Goal: Share content

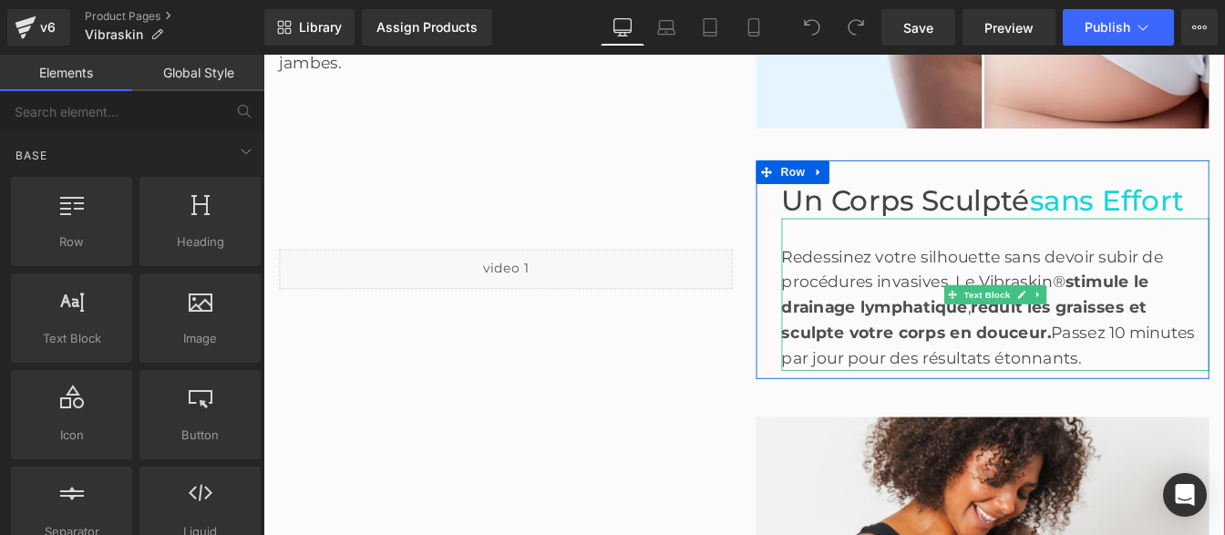
scroll to position [1365, 0]
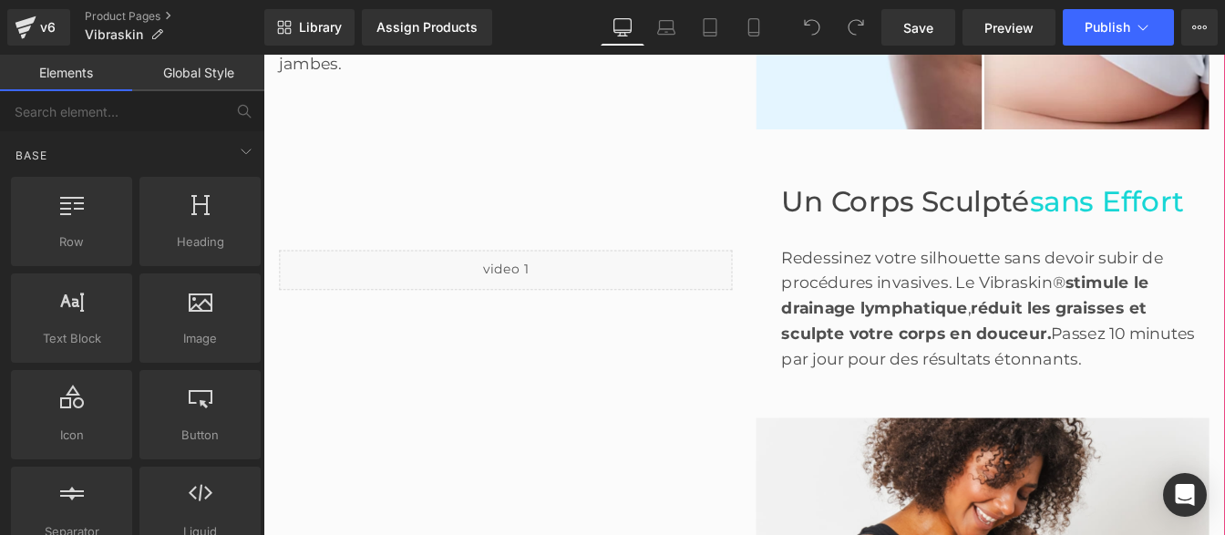
click at [429, 177] on div "Liquid" at bounding box center [541, 302] width 547 height 251
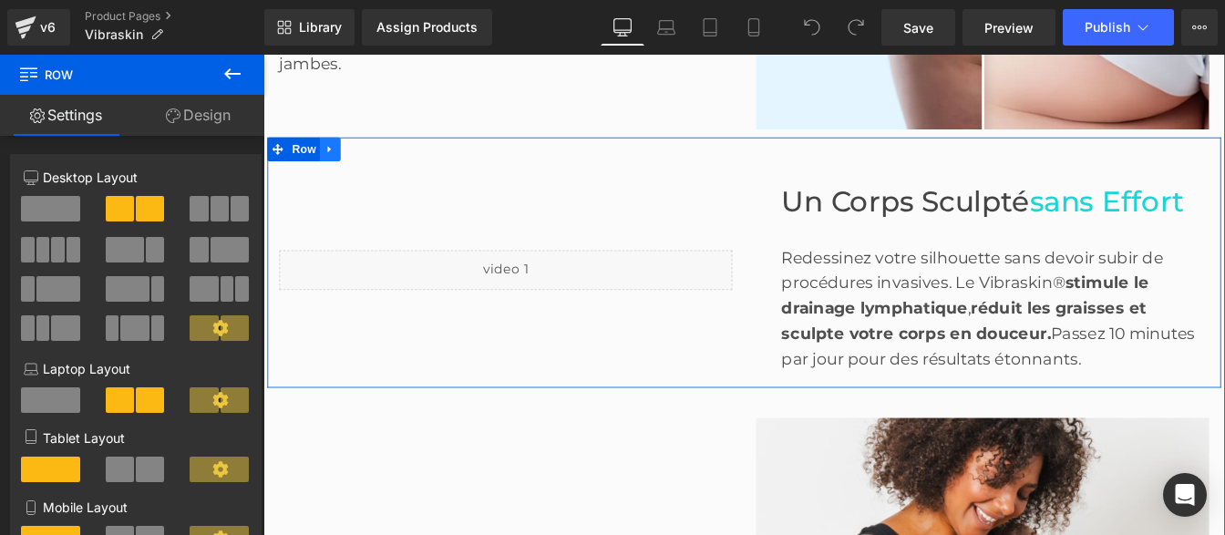
click at [337, 157] on icon at bounding box center [339, 164] width 13 height 14
click at [335, 157] on icon at bounding box center [339, 163] width 13 height 13
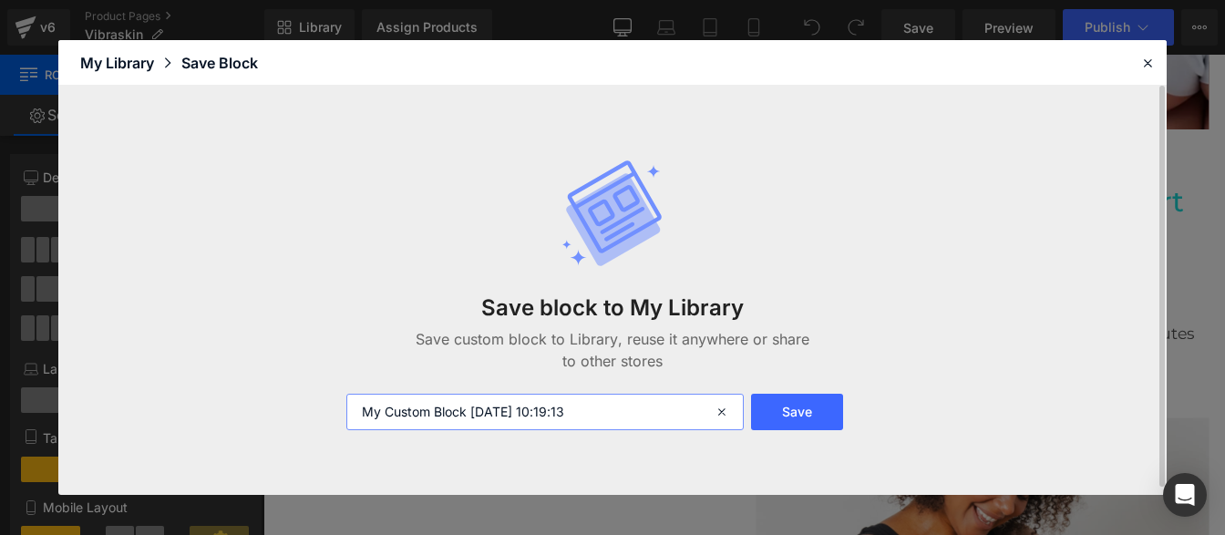
drag, startPoint x: 609, startPoint y: 410, endPoint x: 263, endPoint y: 402, distance: 345.4
click at [263, 402] on div "Save block to My Library Save custom block to Library, reuse it anywhere or sha…" at bounding box center [612, 290] width 1108 height 409
type input "bloc video"
click at [778, 420] on button "Save" at bounding box center [797, 412] width 92 height 36
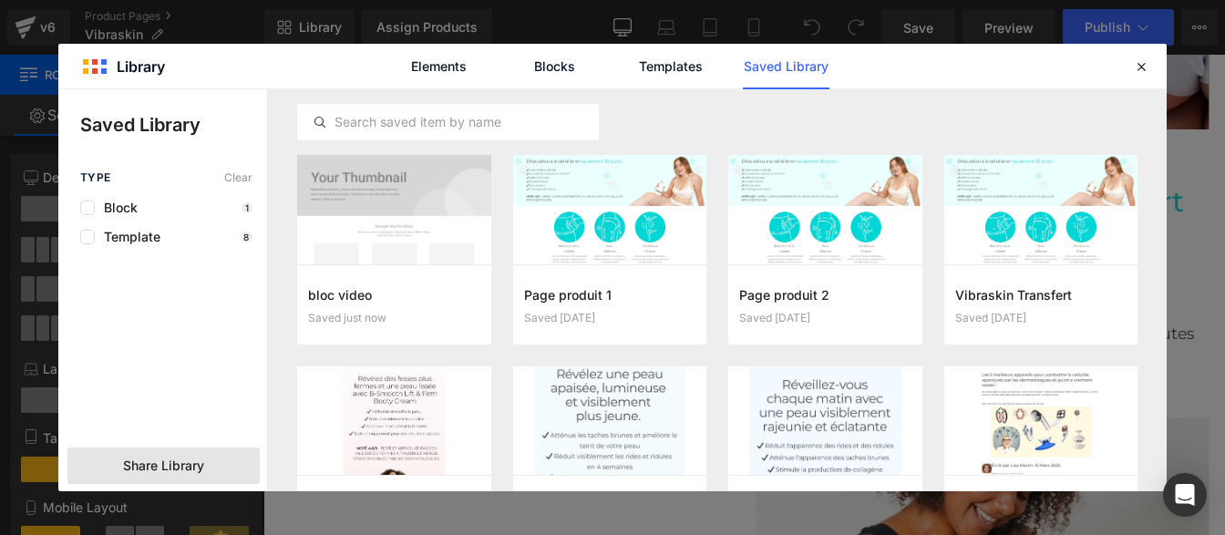
click at [153, 476] on div "Share Library" at bounding box center [163, 465] width 192 height 36
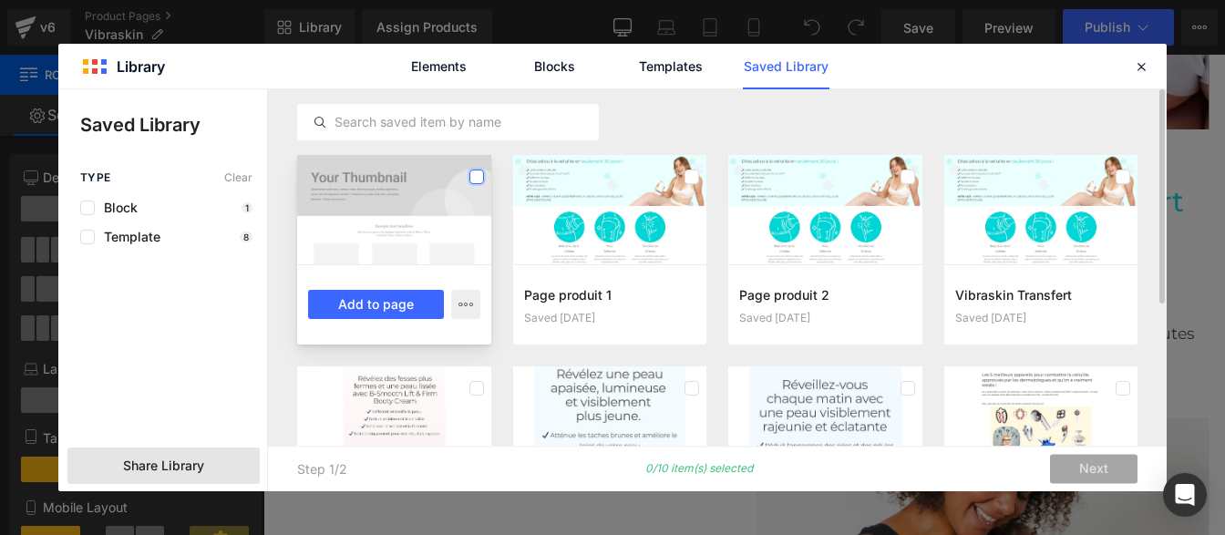
click at [481, 177] on label at bounding box center [476, 176] width 15 height 15
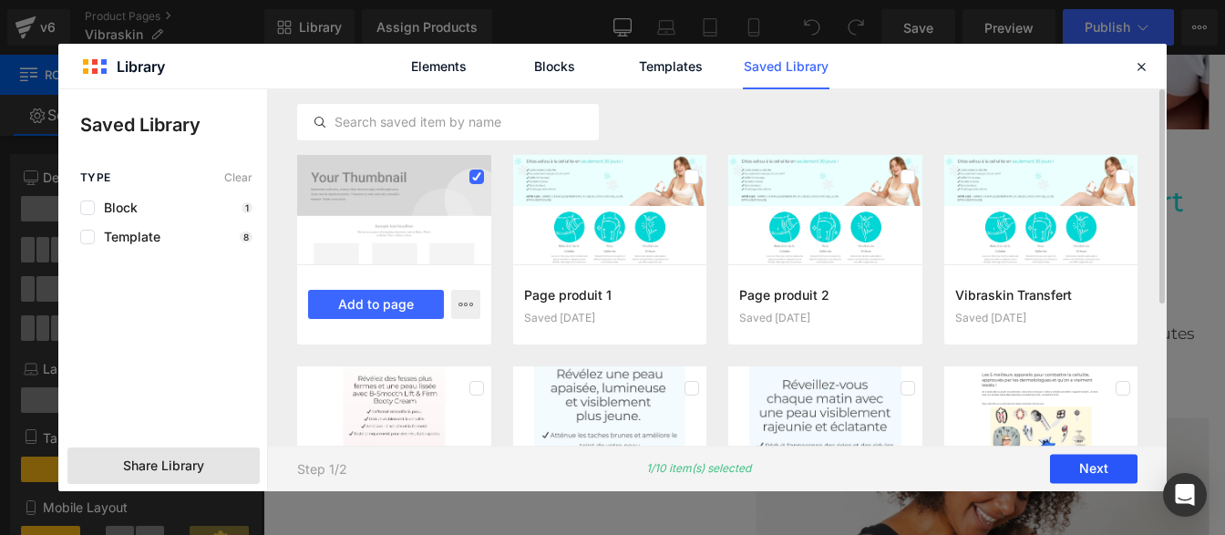
click at [1099, 461] on button "Next" at bounding box center [1093, 469] width 87 height 29
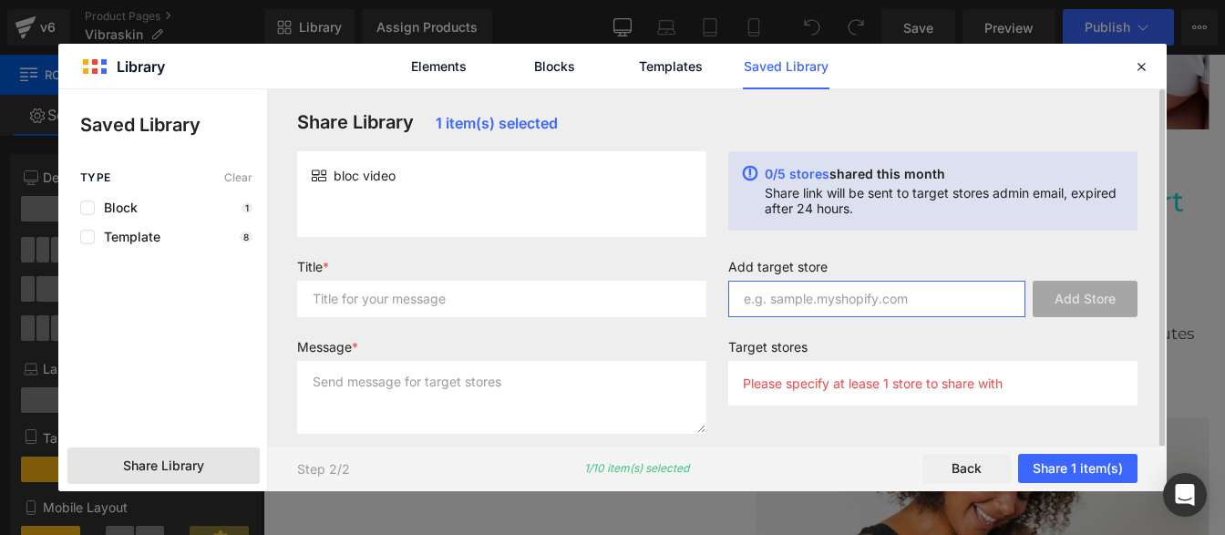
click at [832, 308] on input "text" at bounding box center [876, 299] width 297 height 36
paste input "yywhdq-vr"
type input "yywhdq-vr"
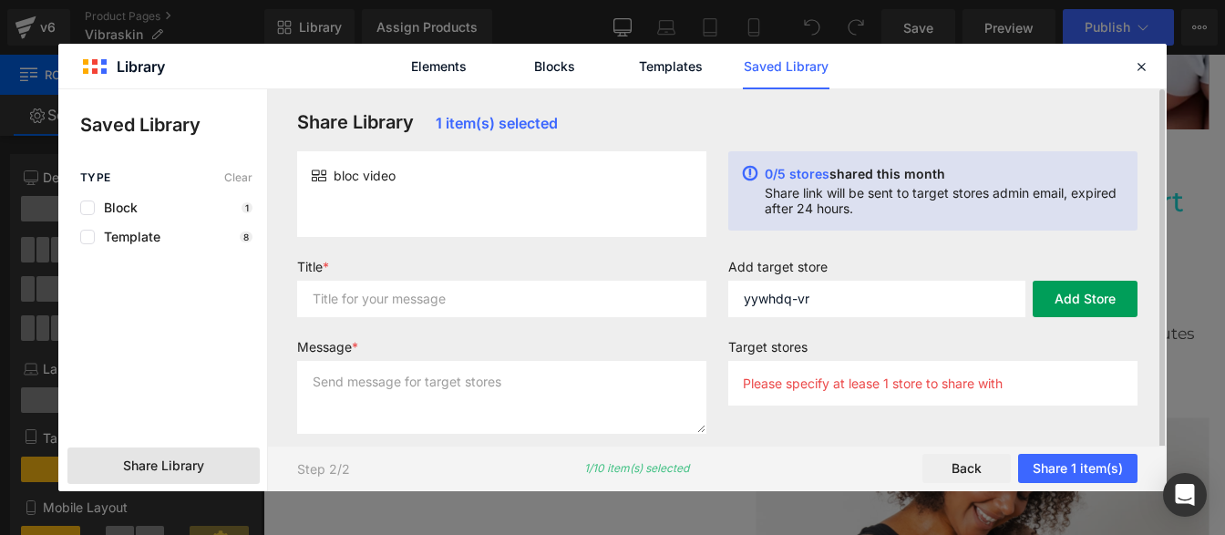
click at [1073, 303] on button "Add Store" at bounding box center [1084, 299] width 105 height 36
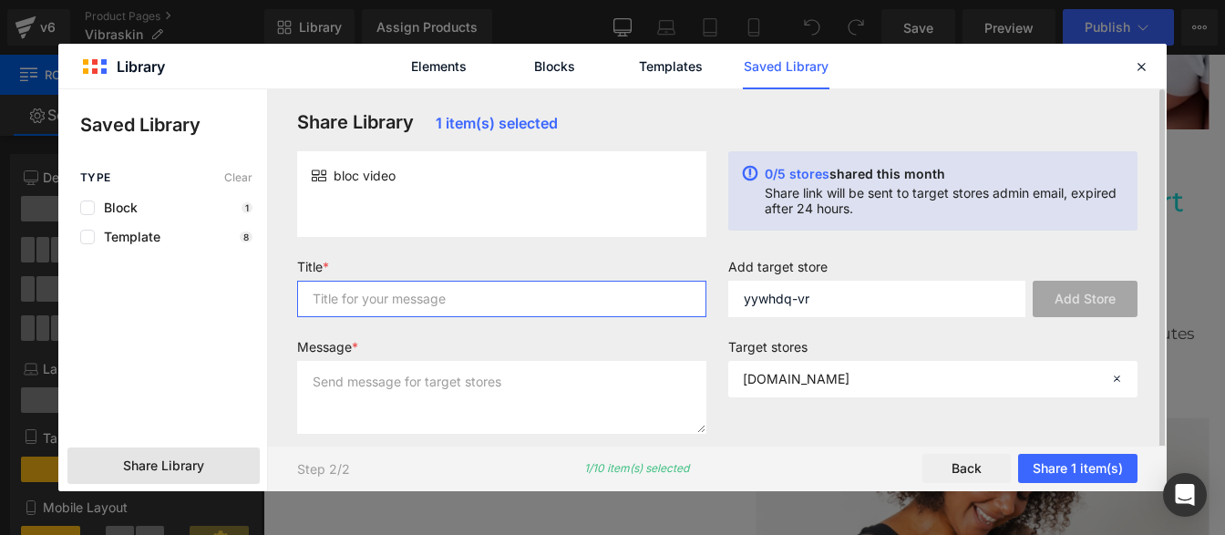
click at [538, 303] on input "text" at bounding box center [501, 299] width 409 height 36
type input "p"
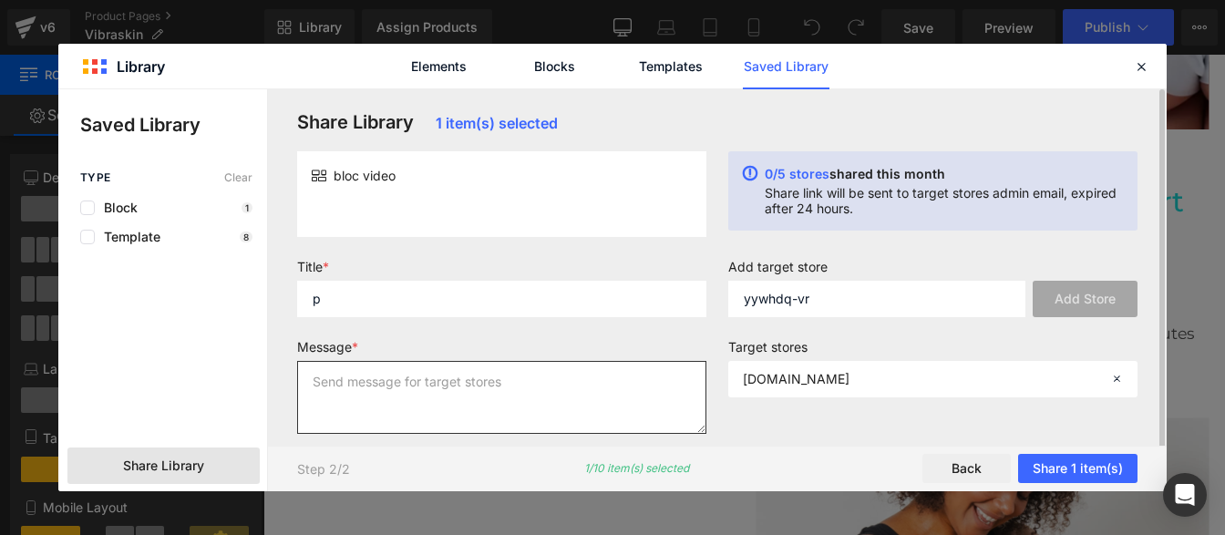
click at [457, 385] on textarea at bounding box center [501, 397] width 409 height 73
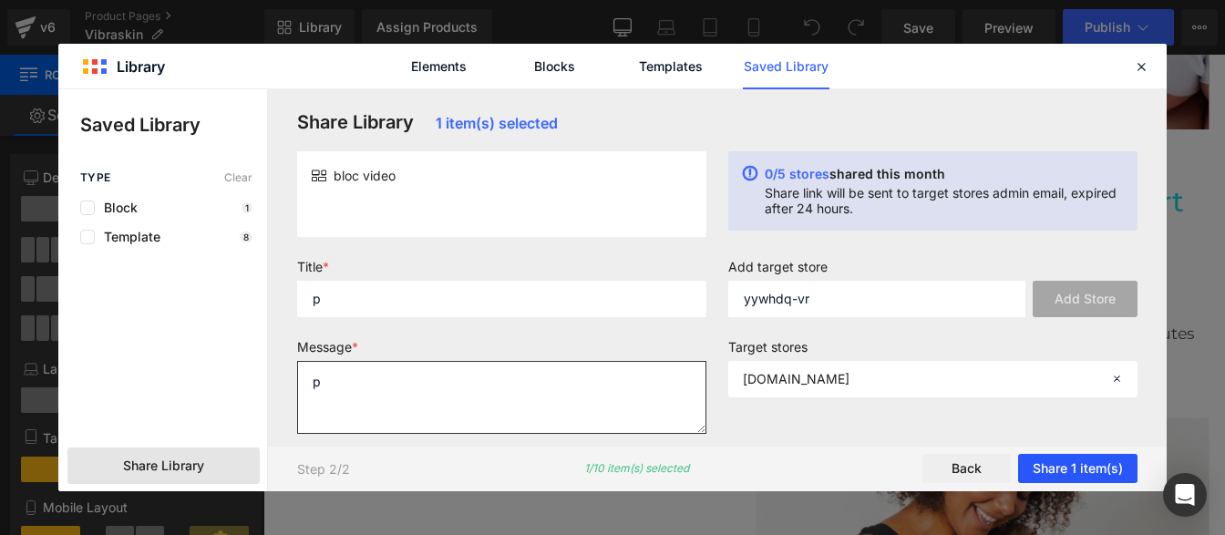
type textarea "p"
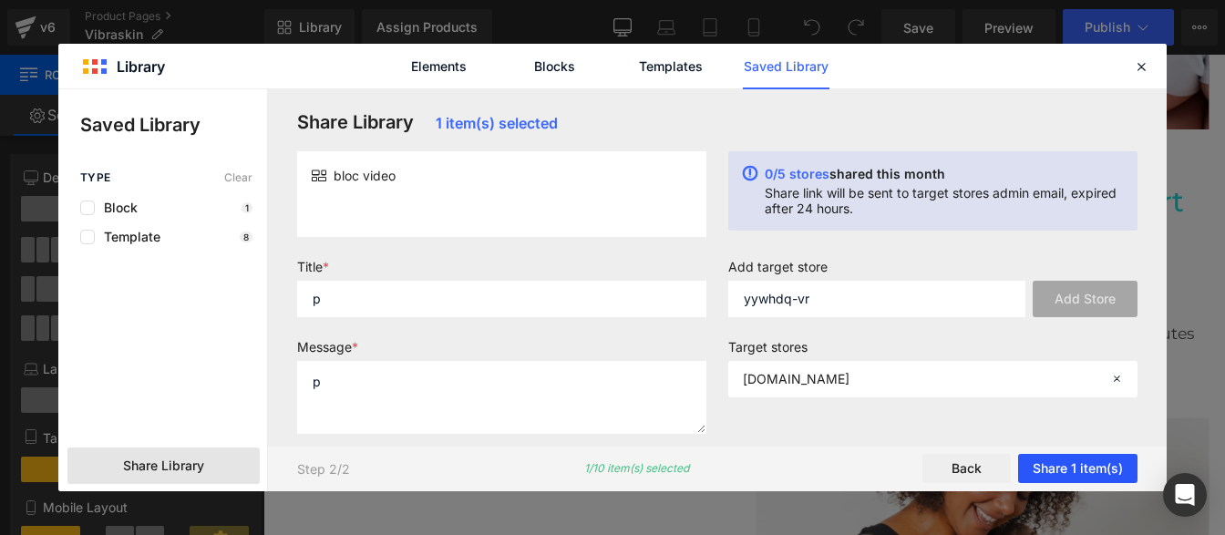
click at [1073, 467] on button "Share 1 item(s)" at bounding box center [1077, 469] width 119 height 29
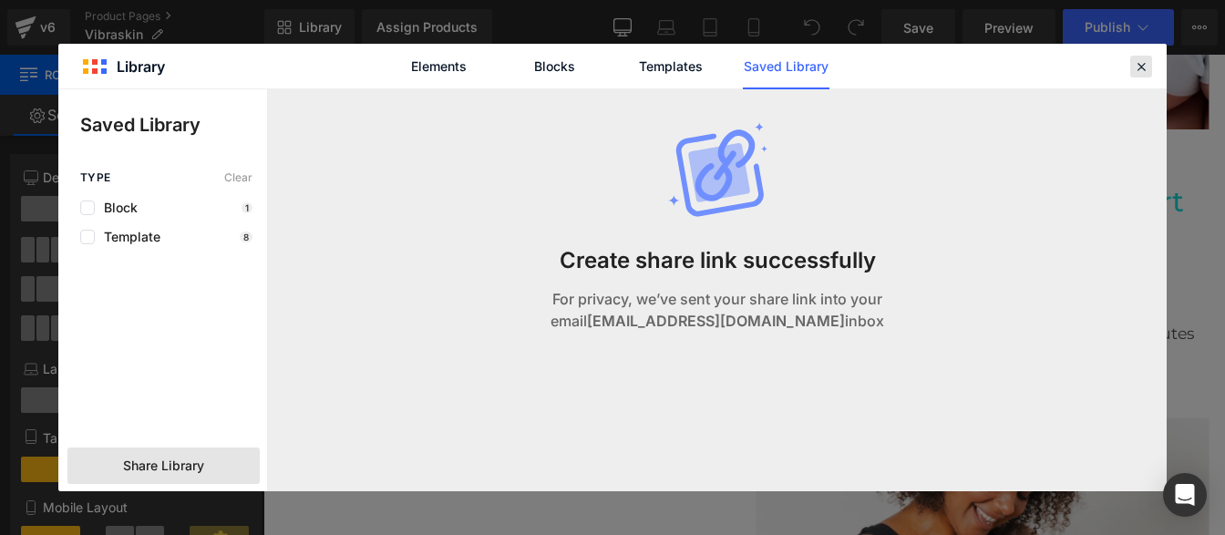
click at [1134, 72] on icon at bounding box center [1140, 66] width 16 height 16
